Goal: Navigation & Orientation: Find specific page/section

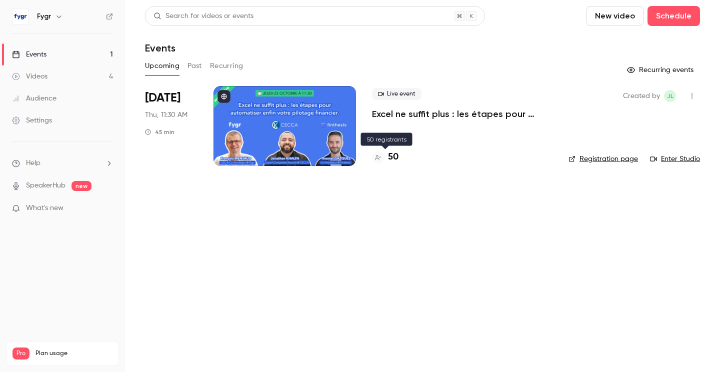
click at [381, 156] on div at bounding box center [378, 157] width 12 height 12
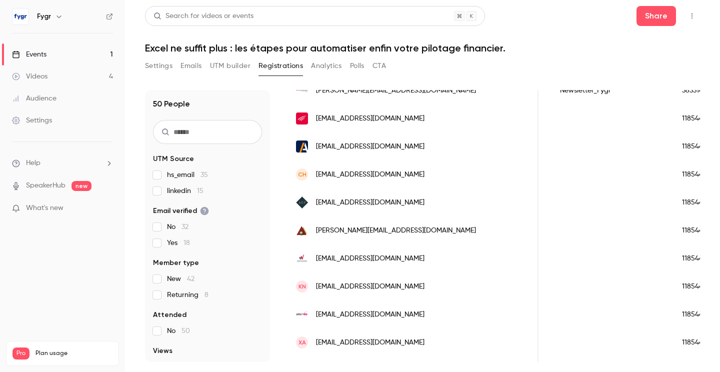
scroll to position [1223, 0]
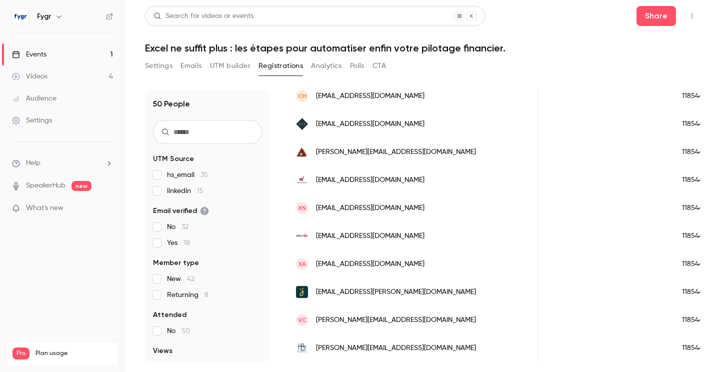
click at [672, 205] on div "118544103" at bounding box center [702, 208] width 61 height 28
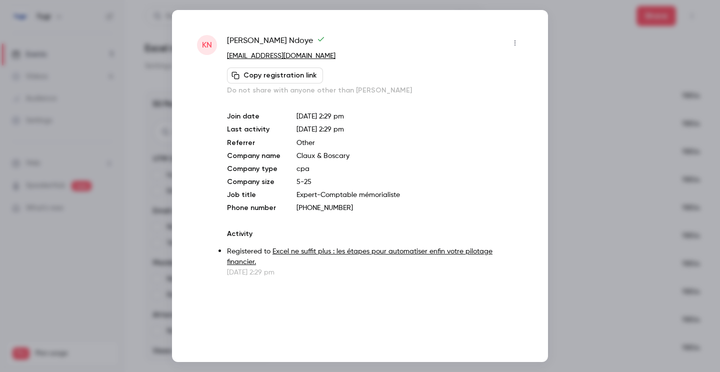
click at [611, 81] on div at bounding box center [360, 186] width 720 height 372
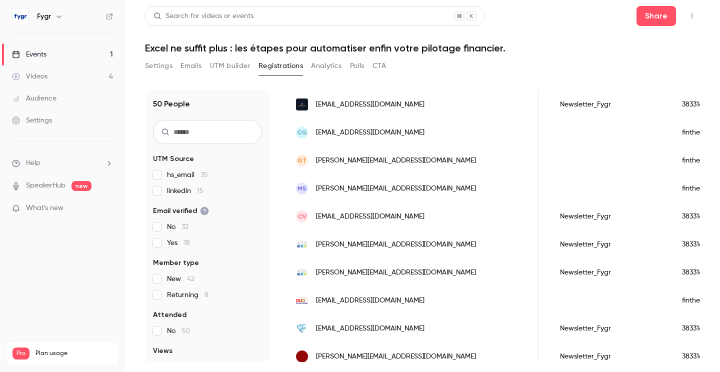
scroll to position [0, 0]
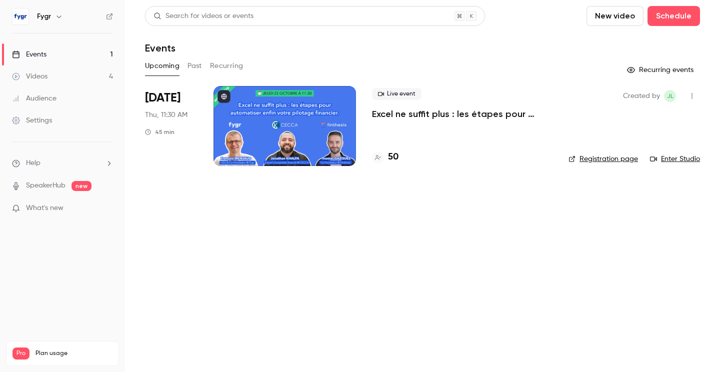
click at [194, 64] on button "Past" at bounding box center [194, 66] width 14 height 16
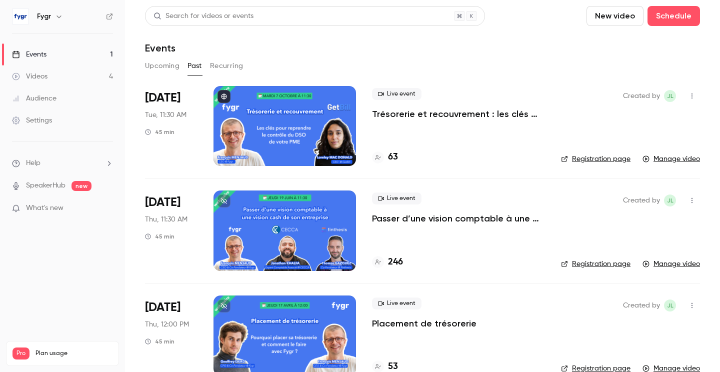
click at [284, 143] on div at bounding box center [284, 126] width 142 height 80
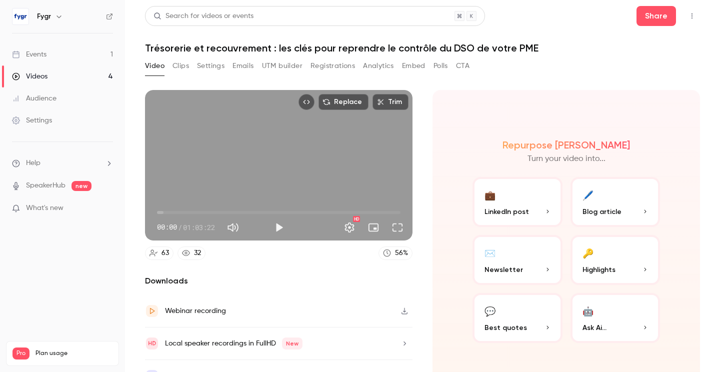
click at [183, 67] on button "Clips" at bounding box center [180, 66] width 16 height 16
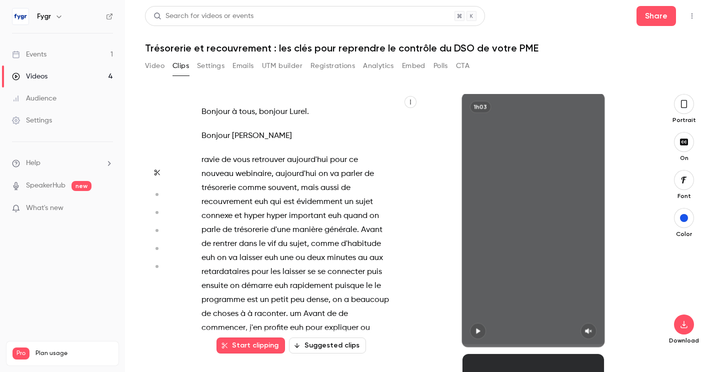
click at [217, 69] on button "Settings" at bounding box center [210, 66] width 27 height 16
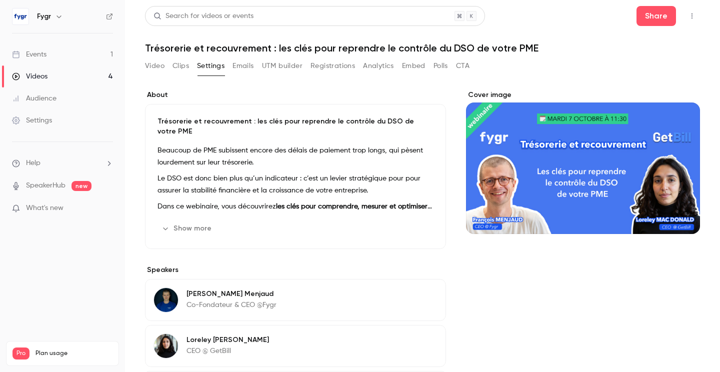
click at [242, 68] on button "Emails" at bounding box center [242, 66] width 21 height 16
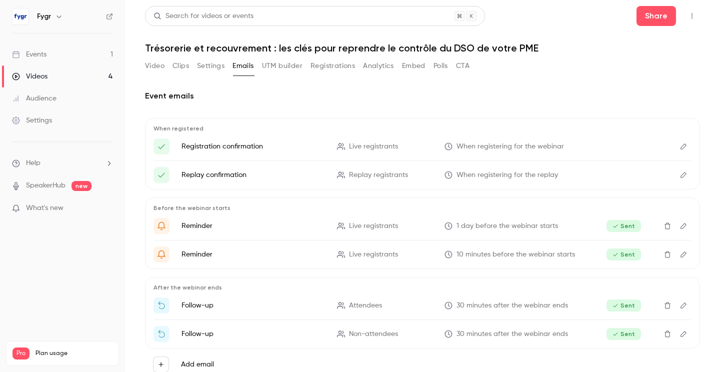
click at [147, 66] on button "Video" at bounding box center [154, 66] width 19 height 16
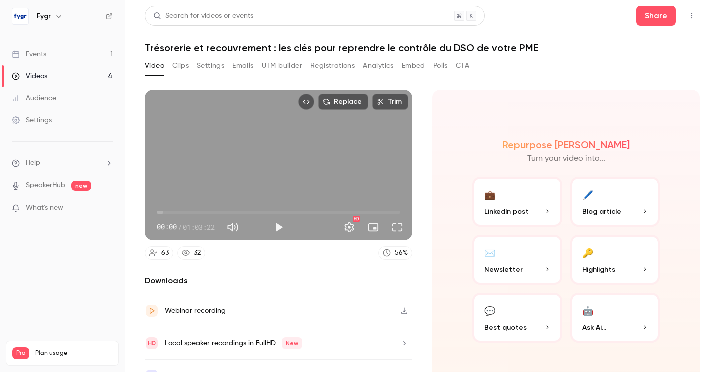
click at [383, 64] on button "Analytics" at bounding box center [378, 66] width 31 height 16
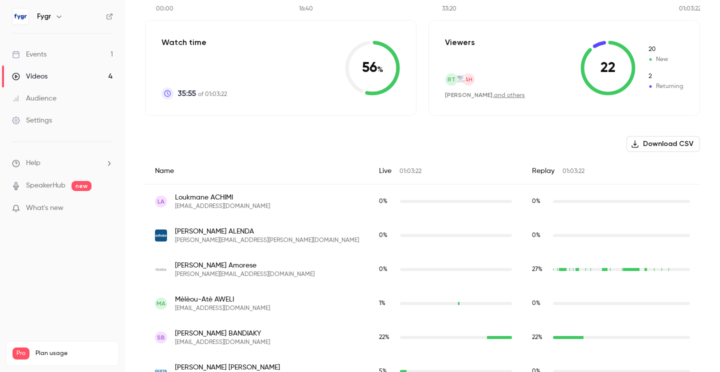
scroll to position [283, 0]
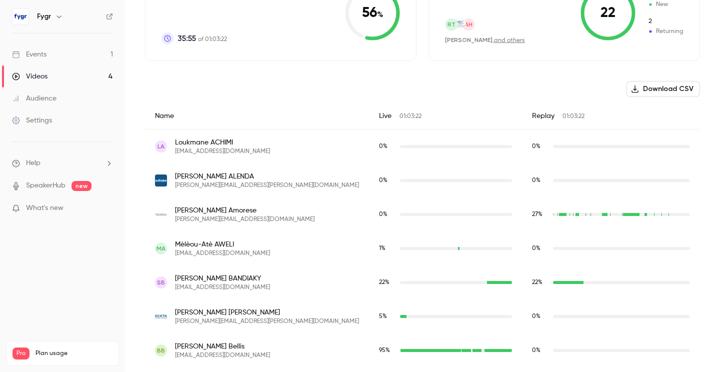
click at [48, 56] on link "Events 1" at bounding box center [62, 54] width 125 height 22
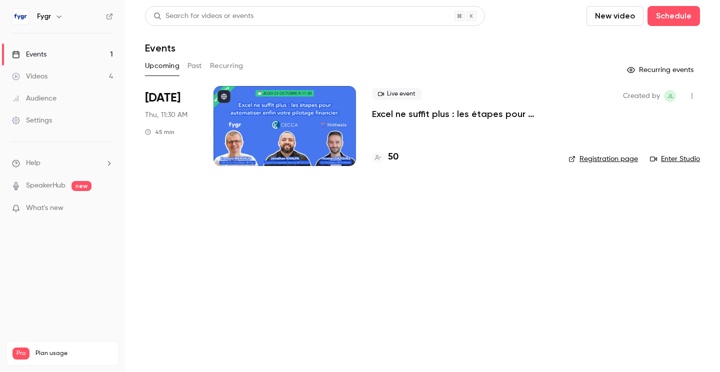
click at [48, 79] on link "Videos 4" at bounding box center [62, 76] width 125 height 22
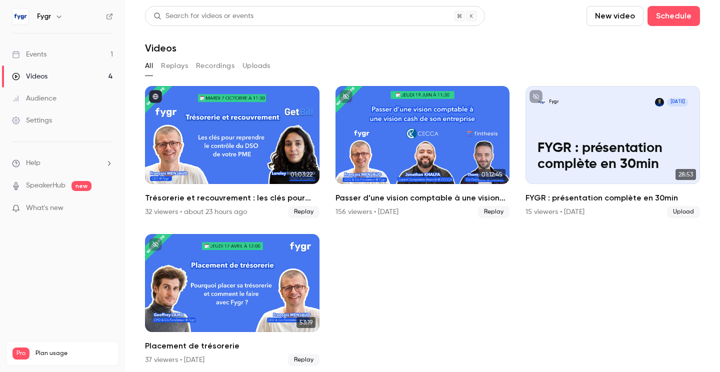
click at [60, 115] on link "Settings" at bounding box center [62, 120] width 125 height 22
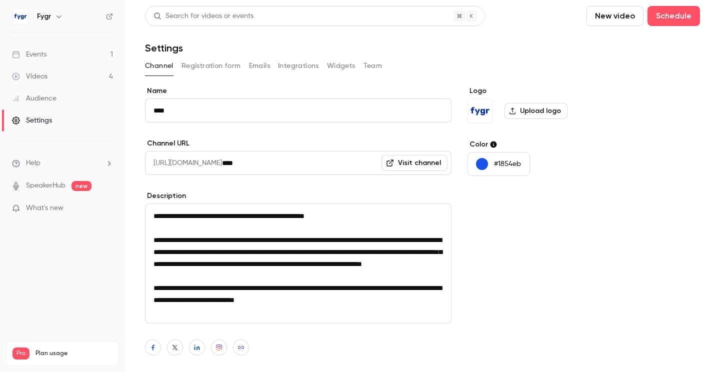
click at [52, 97] on div "Audience" at bounding box center [34, 98] width 44 height 10
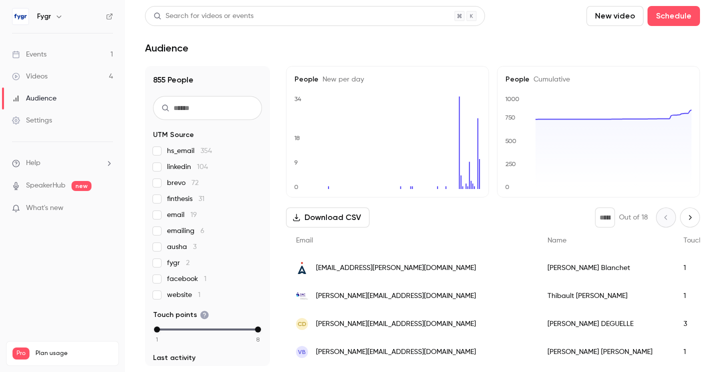
click at [50, 59] on link "Events 1" at bounding box center [62, 54] width 125 height 22
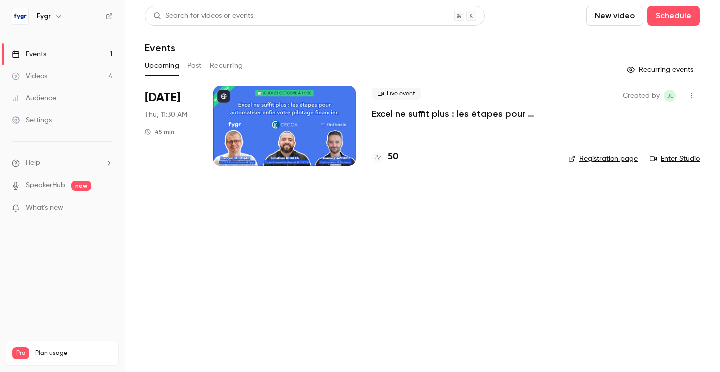
click at [195, 66] on button "Past" at bounding box center [194, 66] width 14 height 16
